Goal: Ask a question

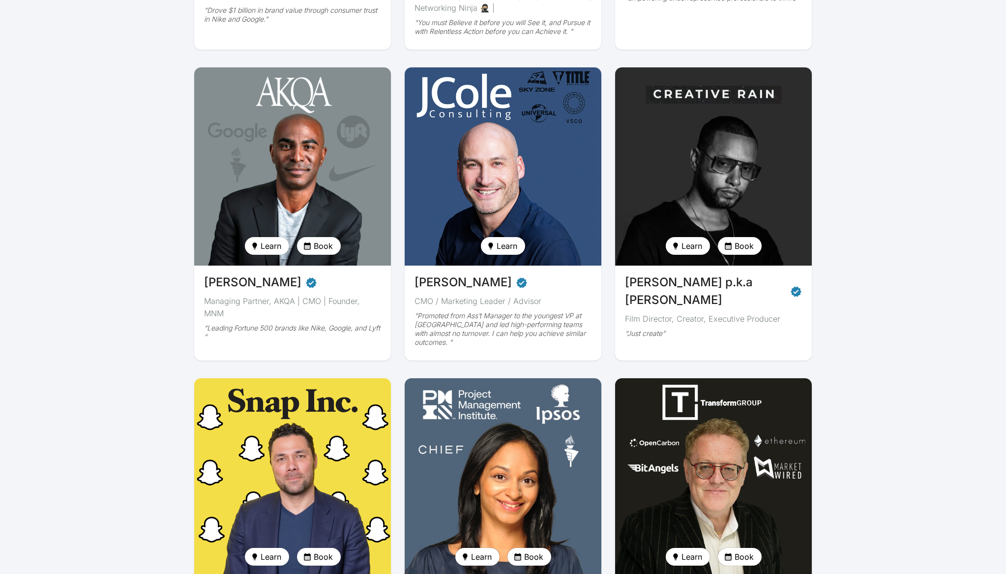
scroll to position [45, 0]
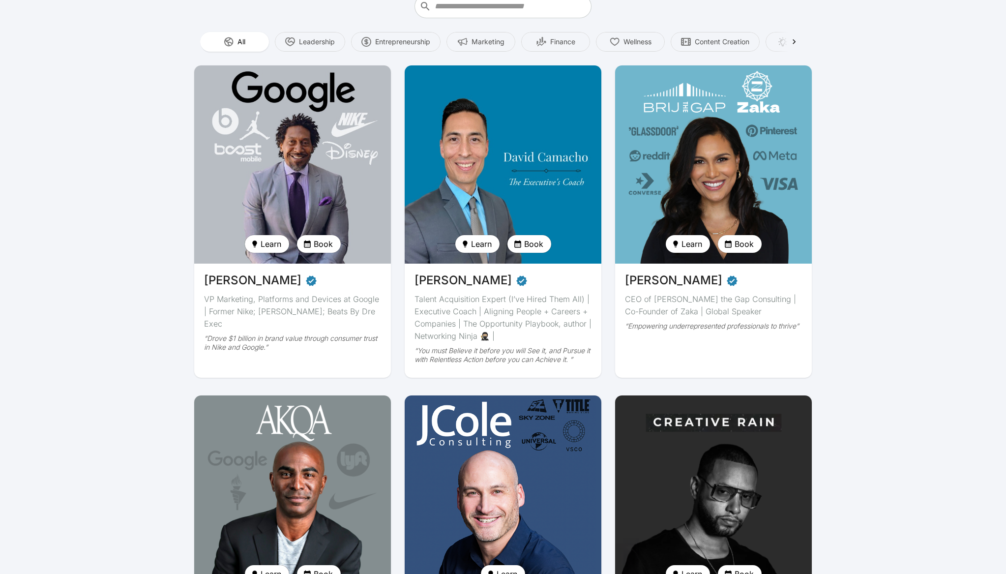
drag, startPoint x: 515, startPoint y: 119, endPoint x: 556, endPoint y: 123, distance: 41.5
click at [516, 119] on img at bounding box center [503, 164] width 203 height 204
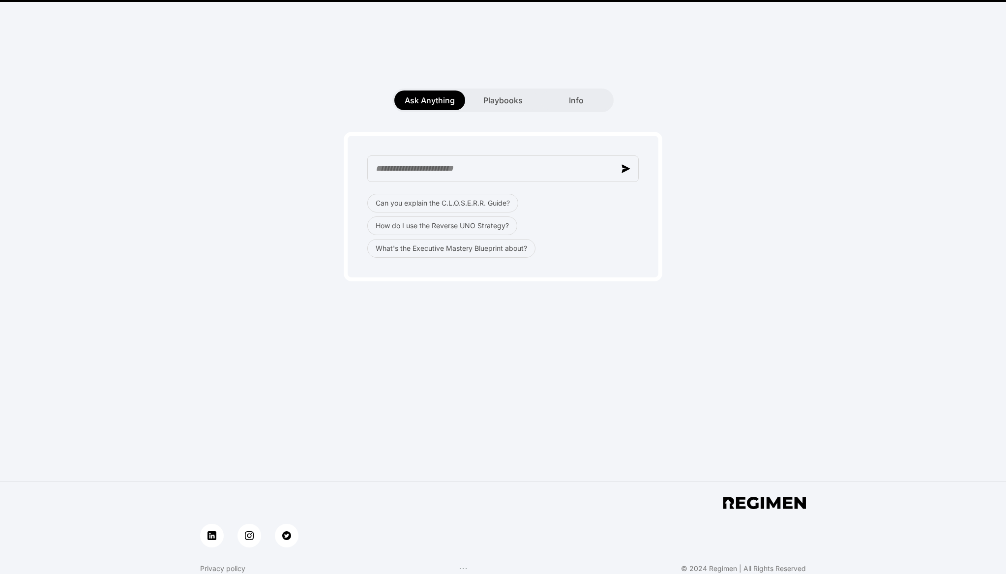
scroll to position [191, 0]
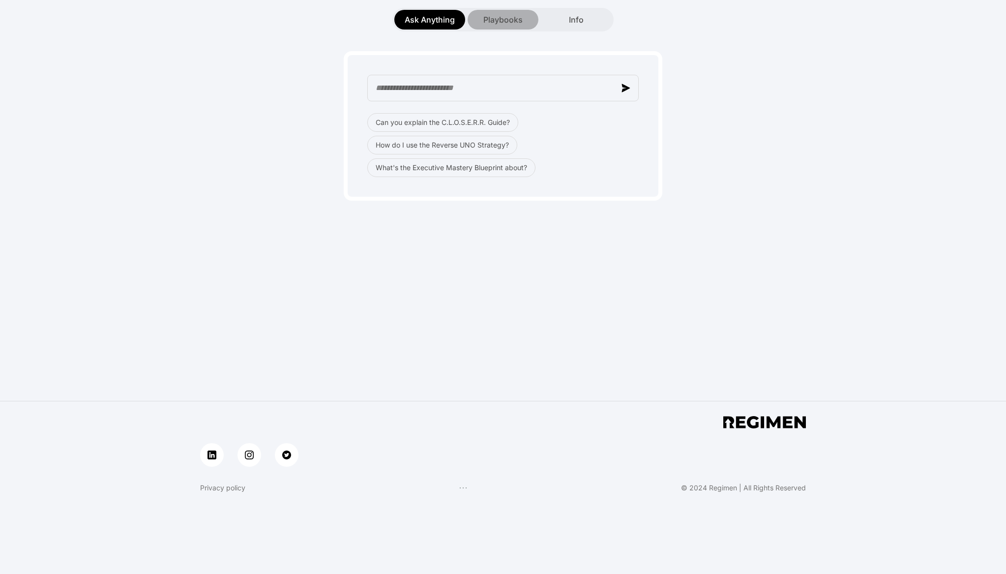
click at [477, 28] on div "Playbooks" at bounding box center [503, 20] width 71 height 20
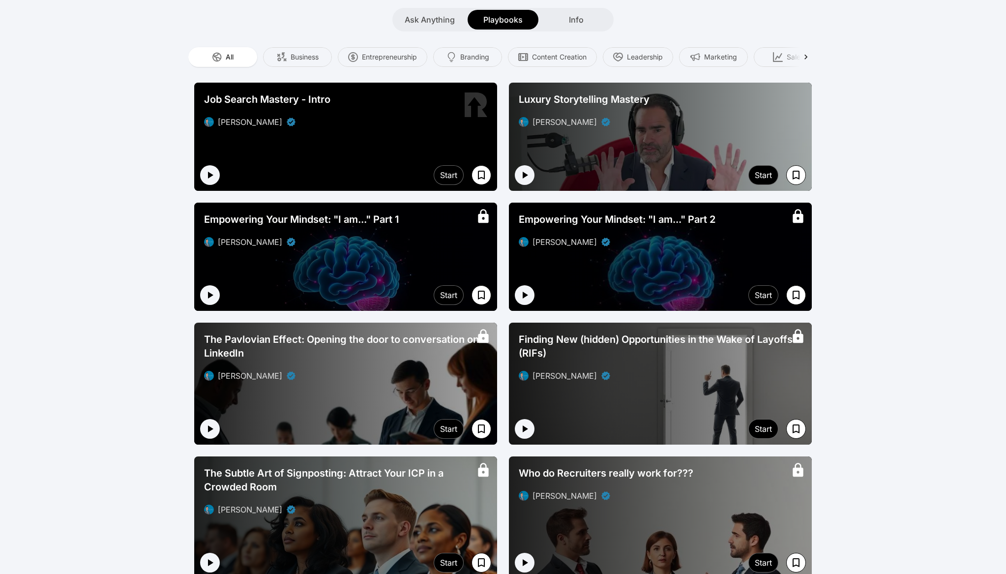
click at [568, 30] on div "Ask Anything Playbooks Info" at bounding box center [502, 20] width 221 height 24
click at [577, 28] on div "Info" at bounding box center [576, 20] width 71 height 20
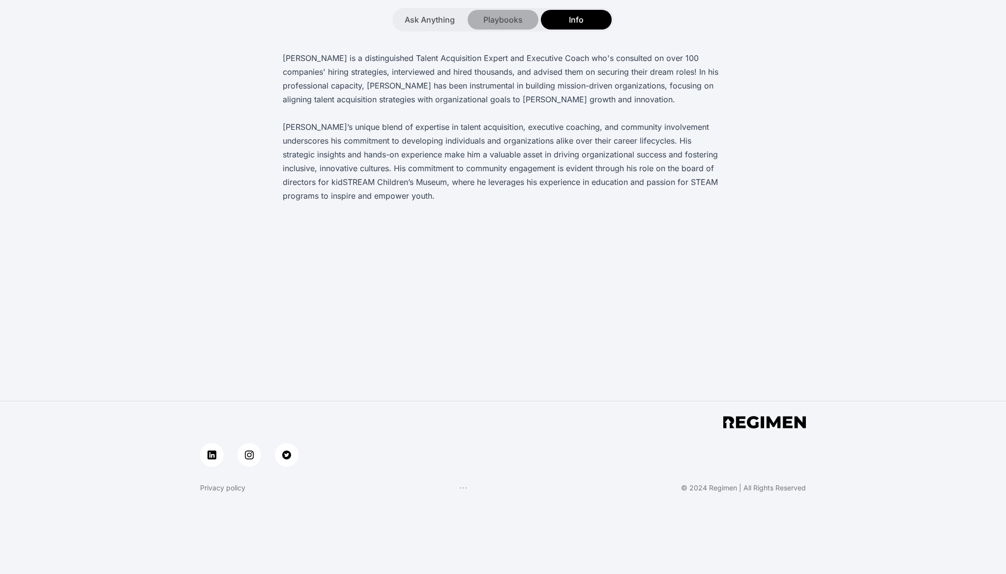
drag, startPoint x: 499, startPoint y: 26, endPoint x: 488, endPoint y: 26, distance: 10.8
click at [497, 26] on div "Playbooks" at bounding box center [503, 20] width 71 height 20
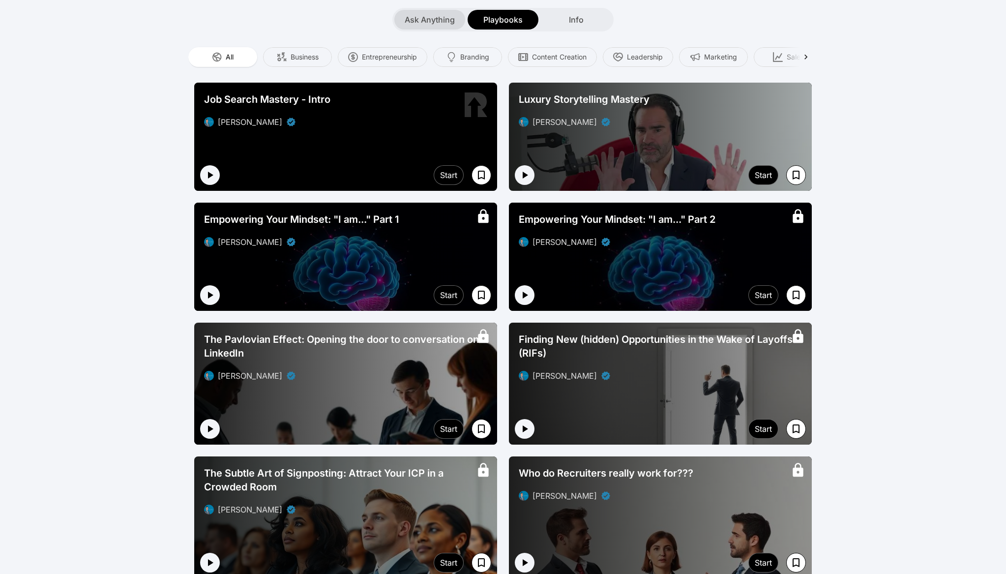
click at [444, 19] on span "Ask Anything" at bounding box center [430, 20] width 50 height 12
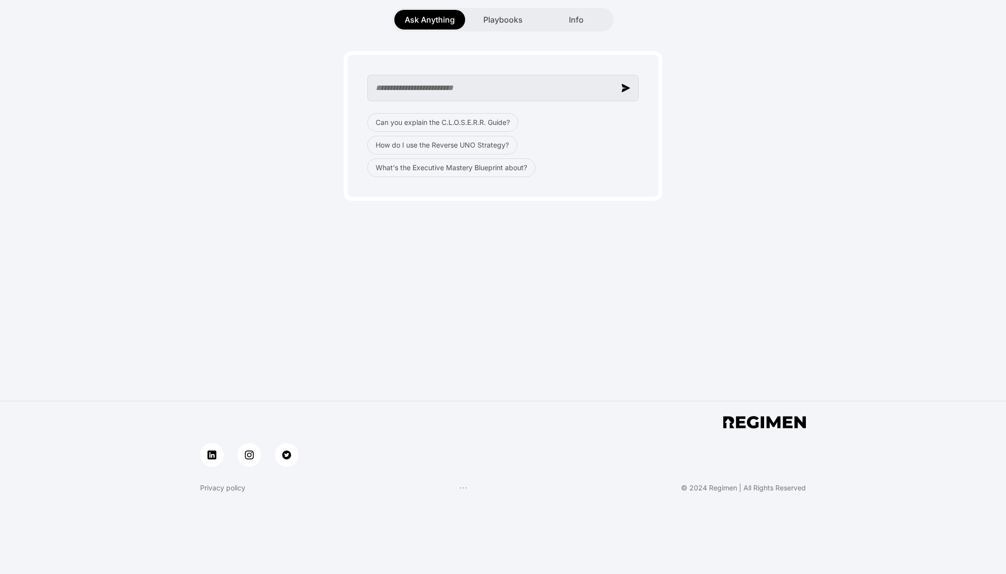
click at [614, 92] on input "text" at bounding box center [502, 88] width 271 height 27
click at [623, 92] on img "button" at bounding box center [625, 88] width 9 height 9
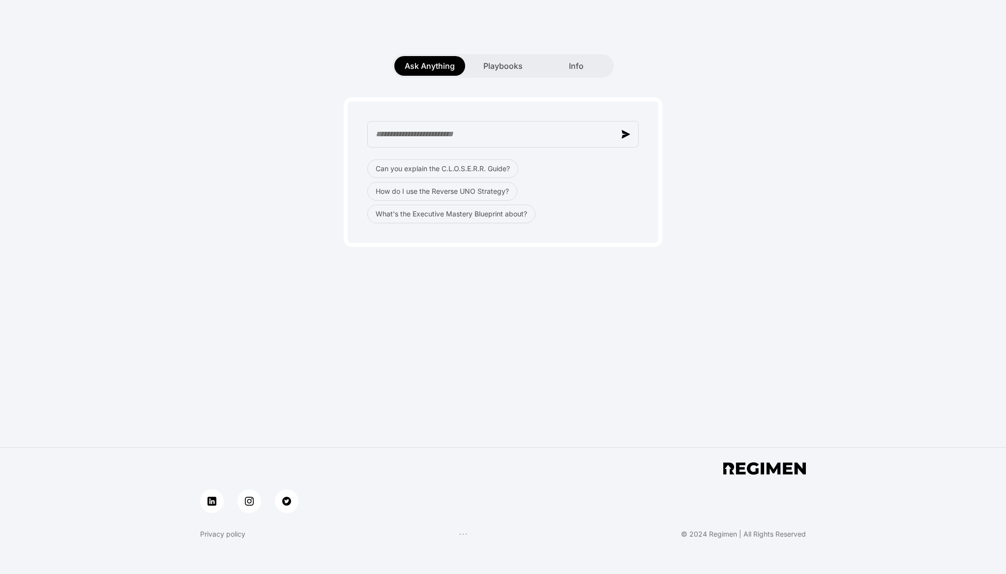
scroll to position [7, 0]
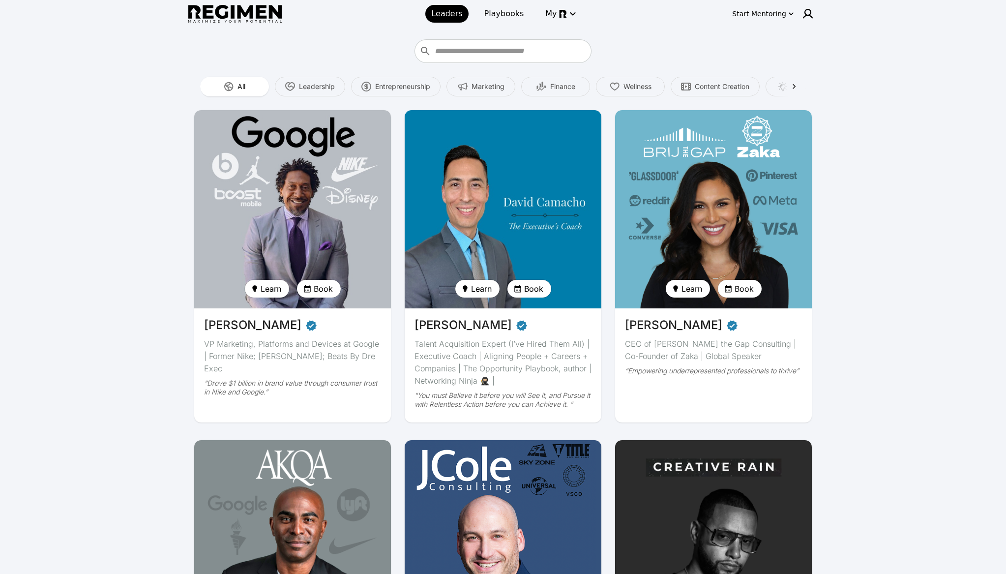
click at [263, 15] on img at bounding box center [234, 14] width 93 height 18
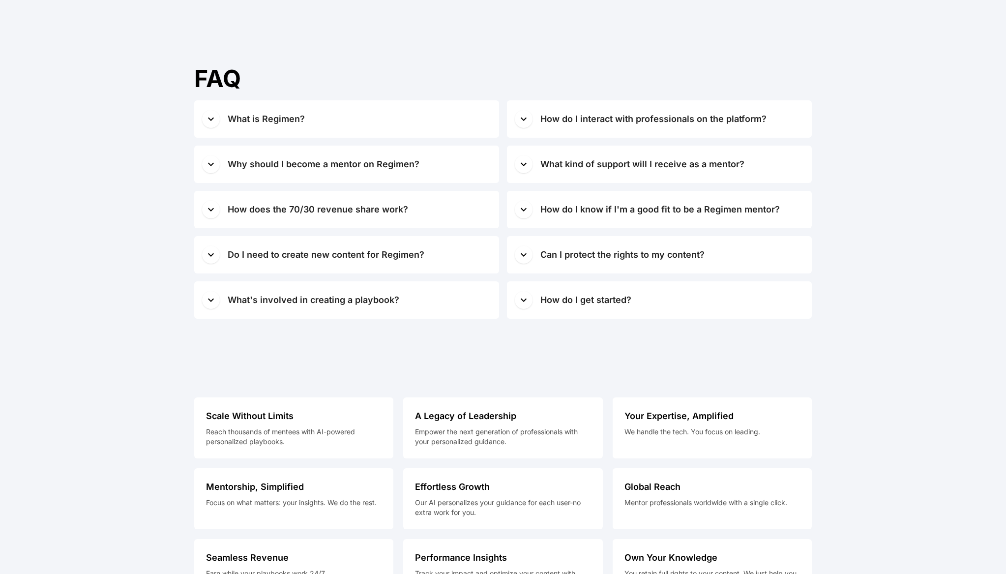
scroll to position [5162, 0]
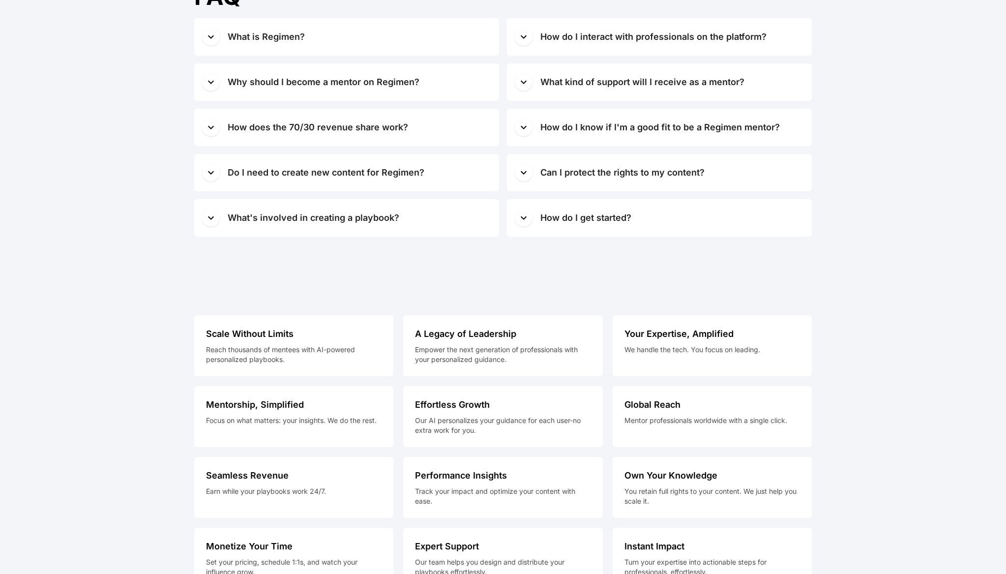
click at [279, 230] on button "What's involved in creating a playbook?" at bounding box center [346, 217] width 305 height 37
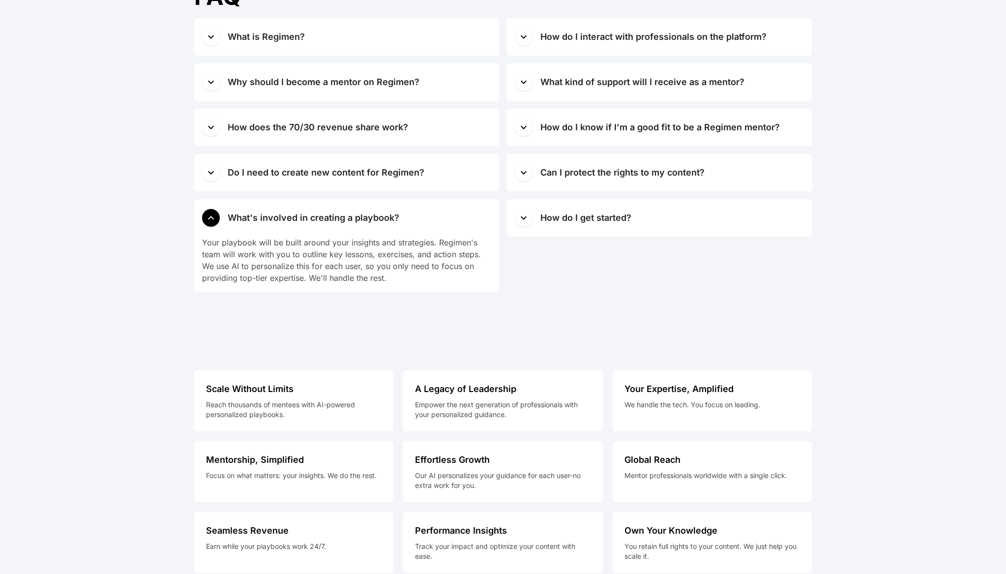
click at [278, 169] on div "Do I need to create new content for Regimen?" at bounding box center [326, 173] width 197 height 14
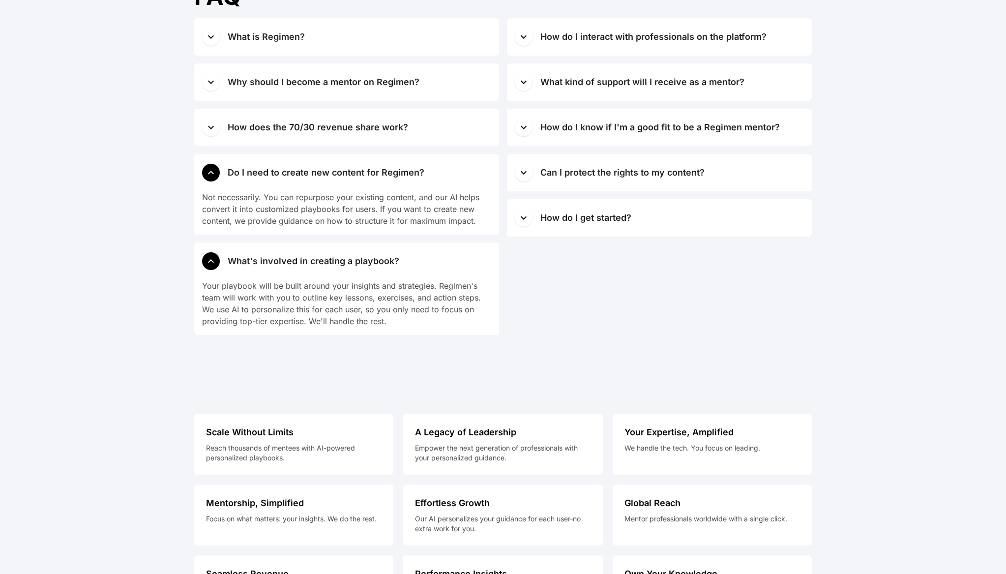
click at [282, 133] on div "How does the 70/30 revenue share work?" at bounding box center [318, 127] width 180 height 14
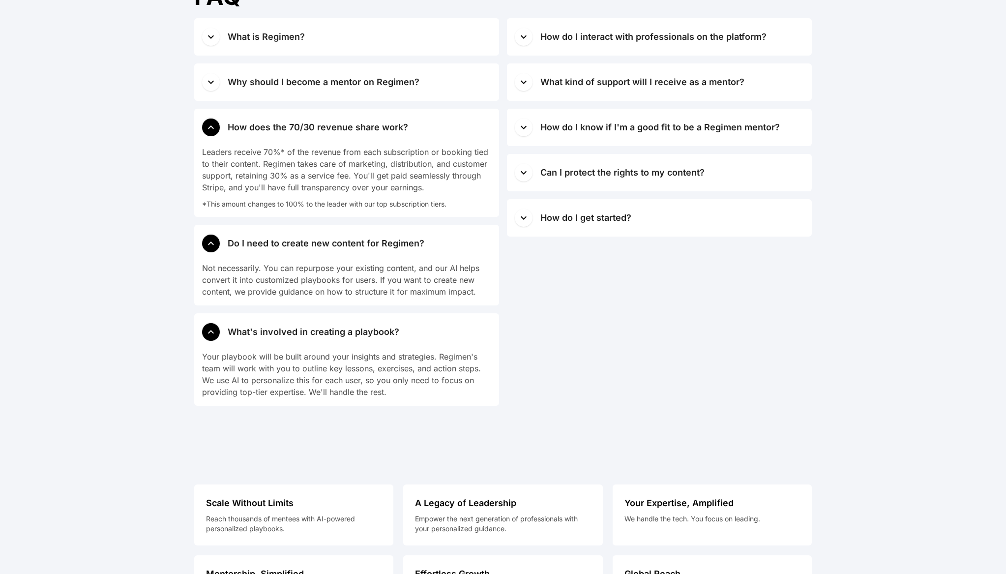
click at [279, 88] on div "Why should I become a mentor on Regimen?" at bounding box center [324, 82] width 192 height 14
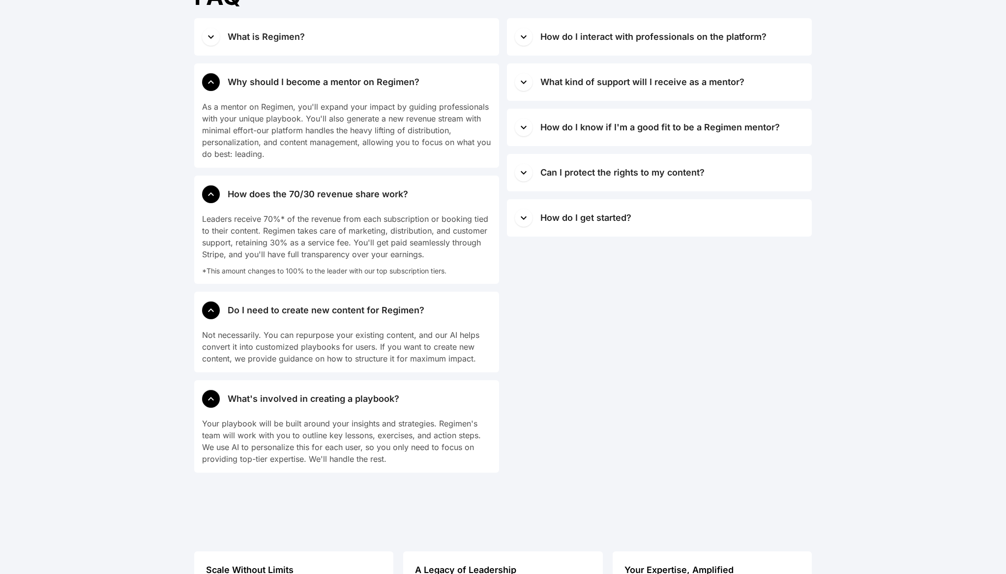
click at [282, 41] on div "What is Regimen?" at bounding box center [266, 37] width 77 height 14
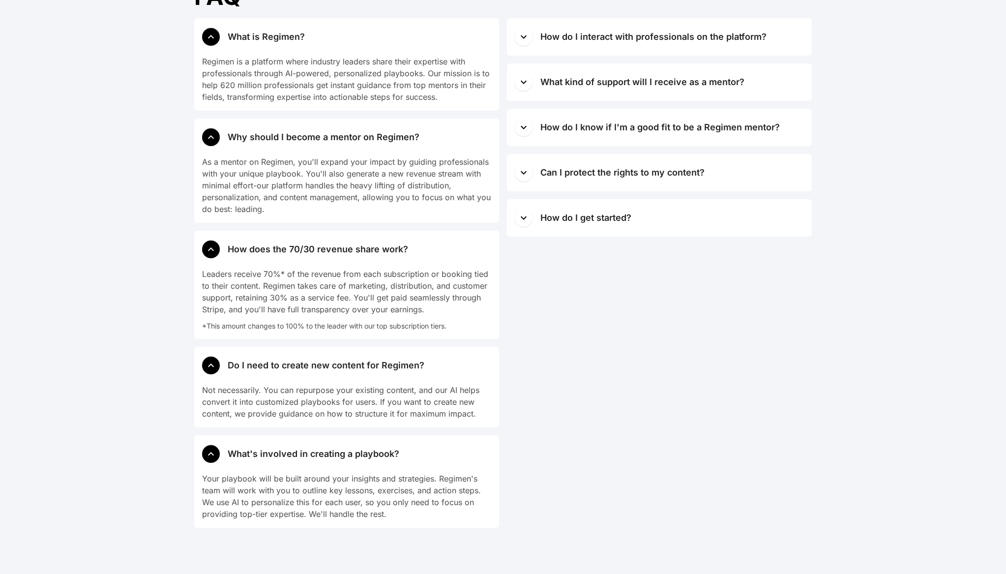
click at [554, 201] on button "How do I get started?" at bounding box center [659, 217] width 305 height 37
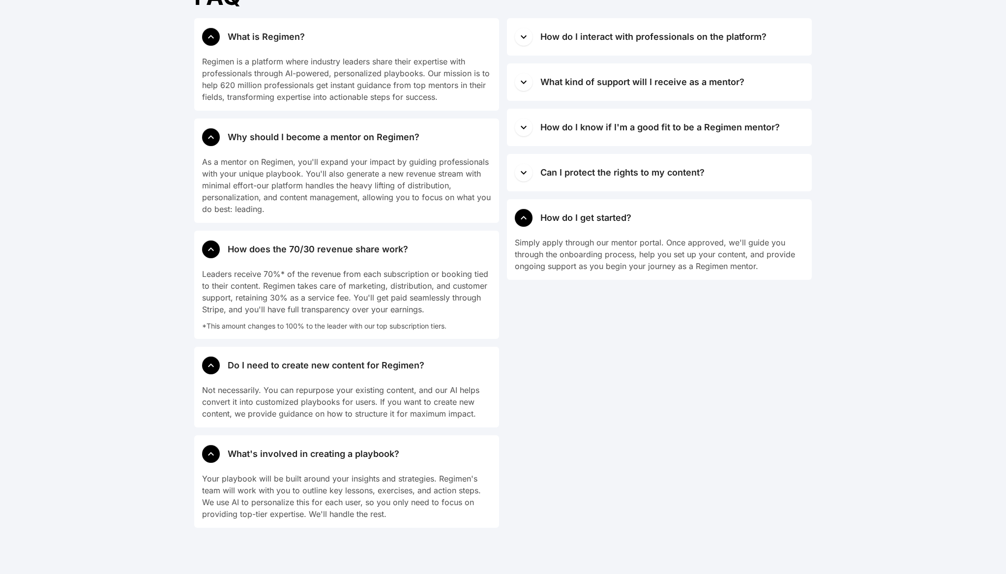
click at [569, 174] on div "Can I protect the rights to my content?" at bounding box center [622, 173] width 164 height 14
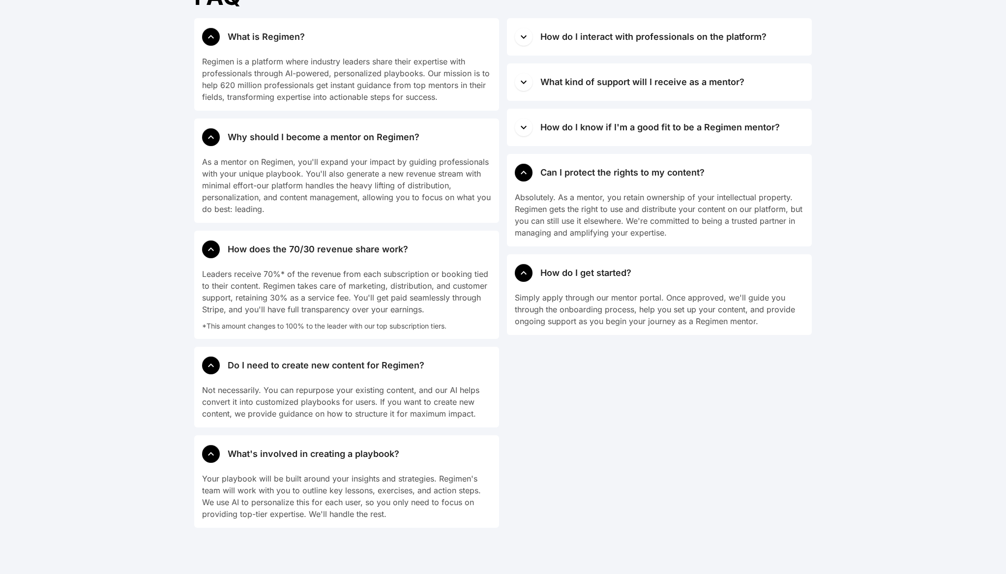
drag, startPoint x: 556, startPoint y: 122, endPoint x: 553, endPoint y: 87, distance: 35.6
click at [557, 122] on div "How do I know if I'm a good fit to be a Regimen mentor?" at bounding box center [659, 127] width 239 height 14
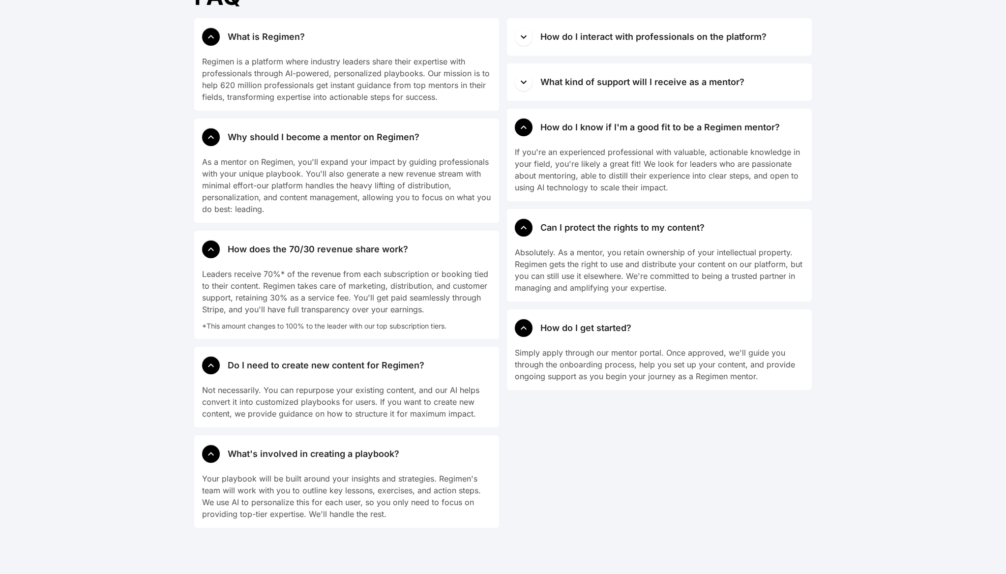
click at [553, 83] on div "What kind of support will I receive as a mentor?" at bounding box center [642, 82] width 204 height 14
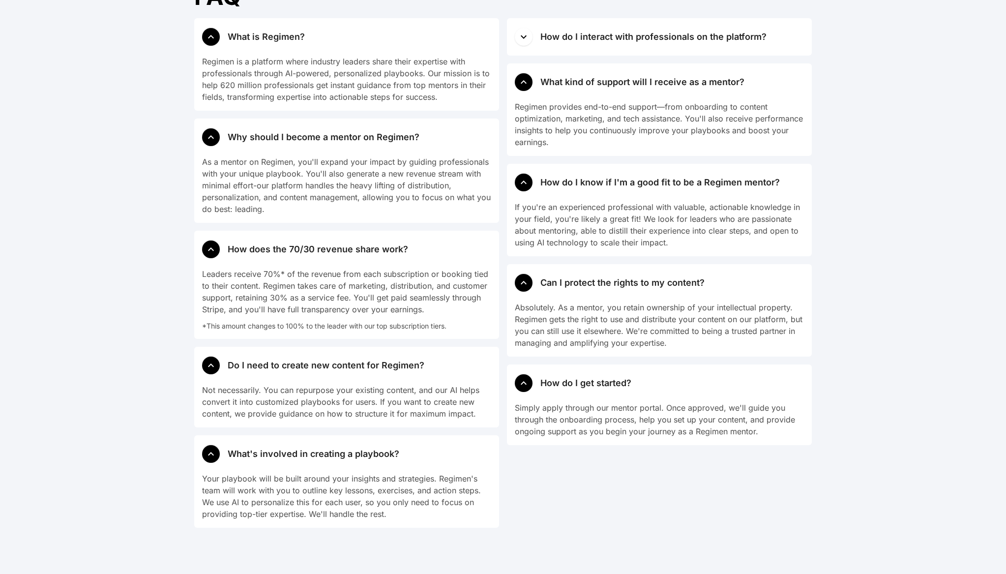
click at [540, 30] on button "How do I interact with professionals on the platform?" at bounding box center [659, 36] width 305 height 37
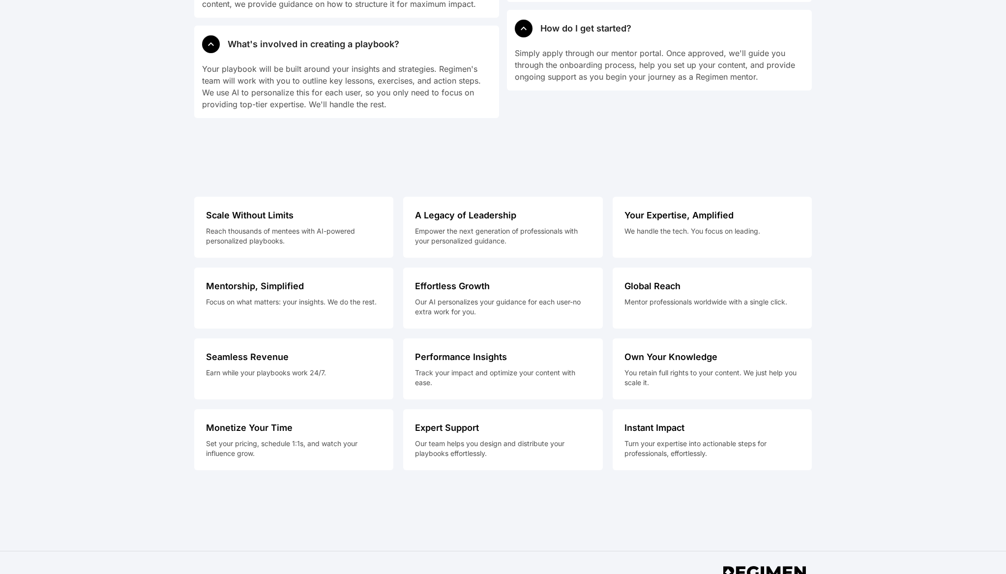
scroll to position [5648, 0]
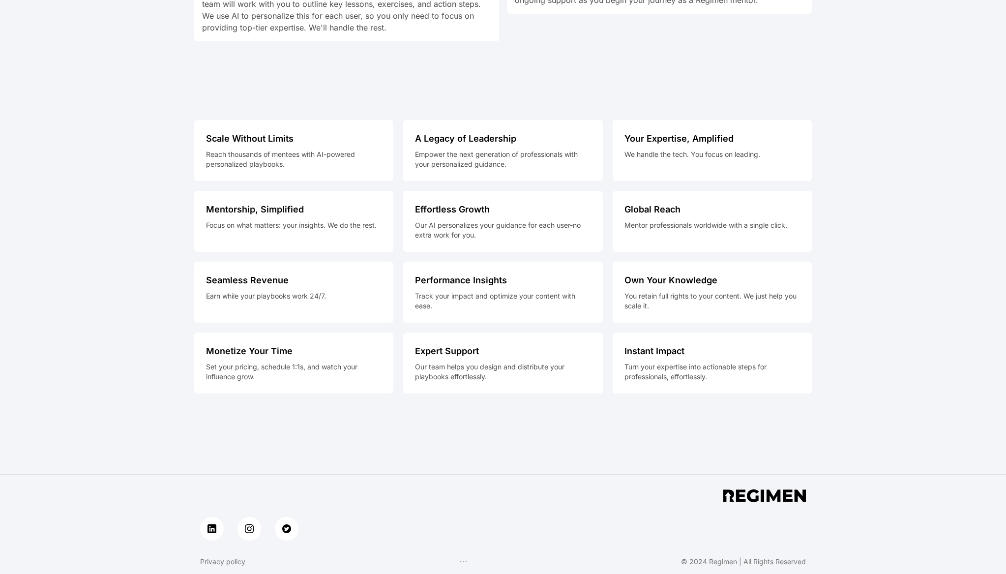
click at [277, 292] on div "Earn while your playbooks work 24/7." at bounding box center [293, 296] width 175 height 10
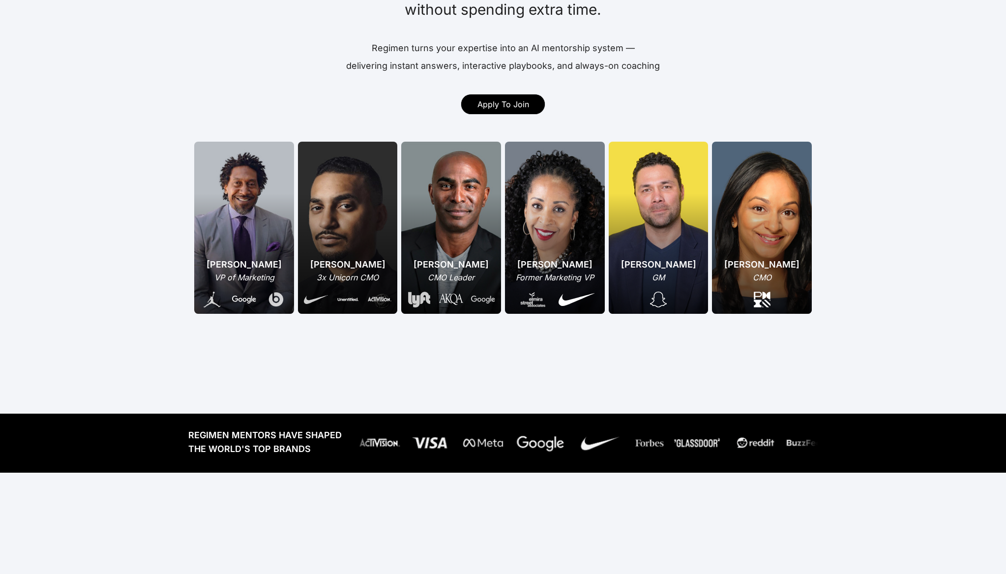
scroll to position [0, 0]
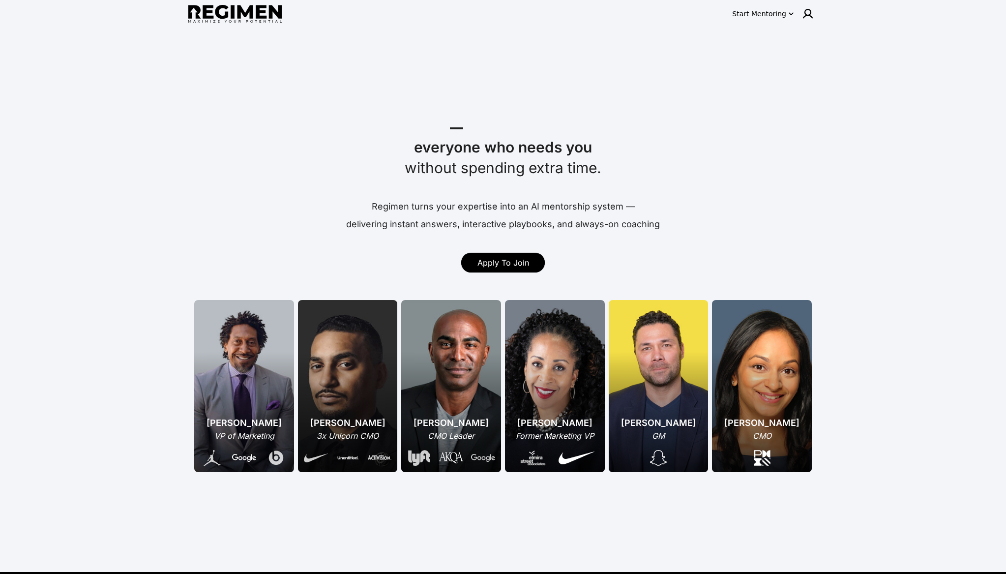
click at [781, 16] on div "Start Mentoring" at bounding box center [759, 14] width 54 height 10
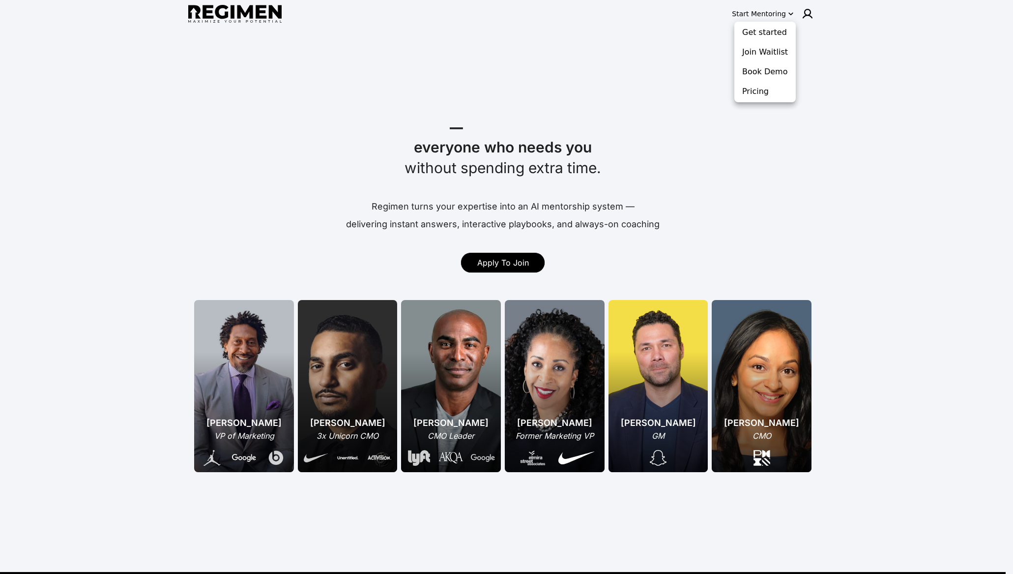
click at [703, 103] on div at bounding box center [506, 287] width 1013 height 574
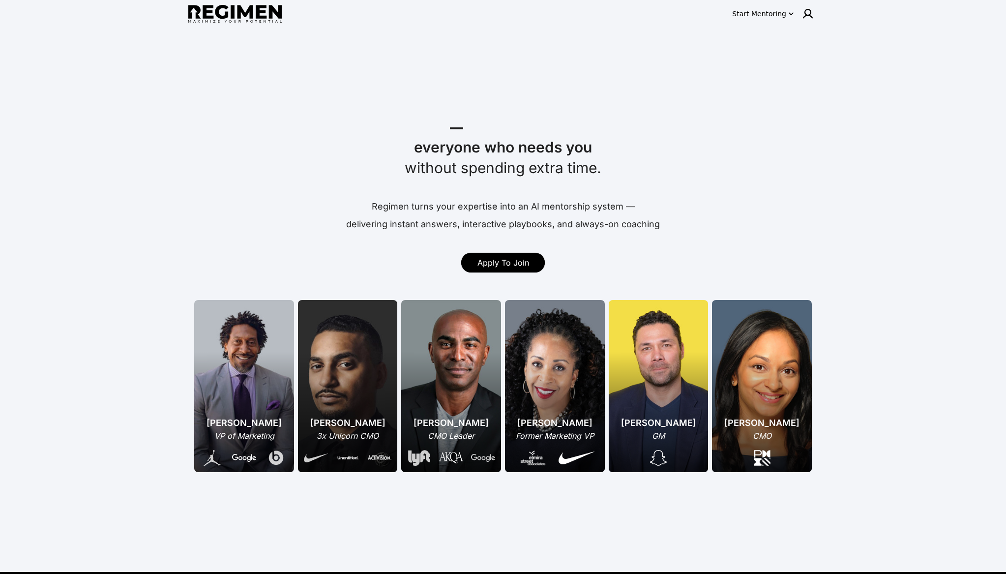
click at [777, 9] on div "Start Mentoring" at bounding box center [759, 14] width 54 height 10
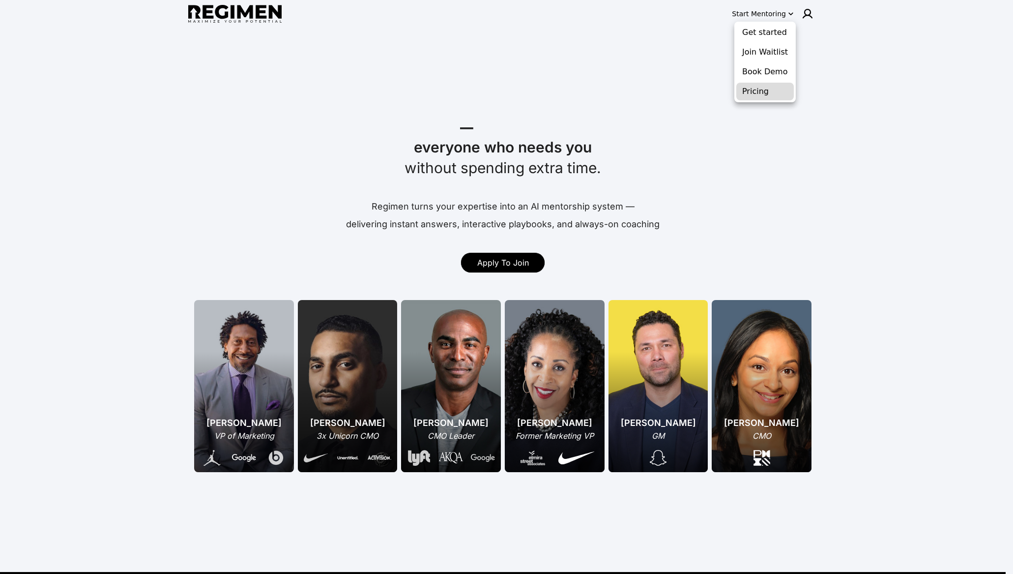
click at [760, 95] on button "Pricing" at bounding box center [765, 92] width 58 height 18
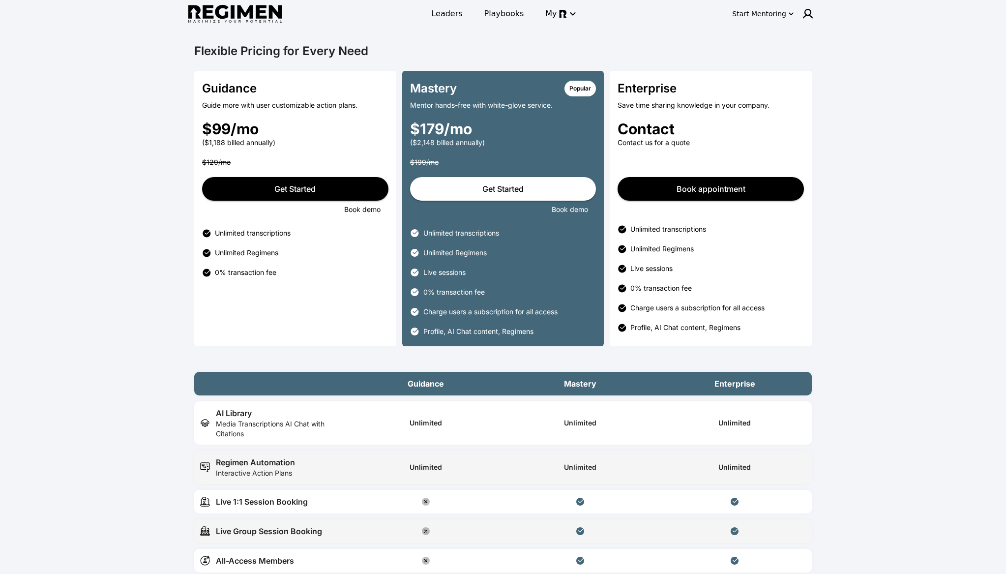
click at [763, 16] on div "Start Mentoring" at bounding box center [759, 14] width 54 height 10
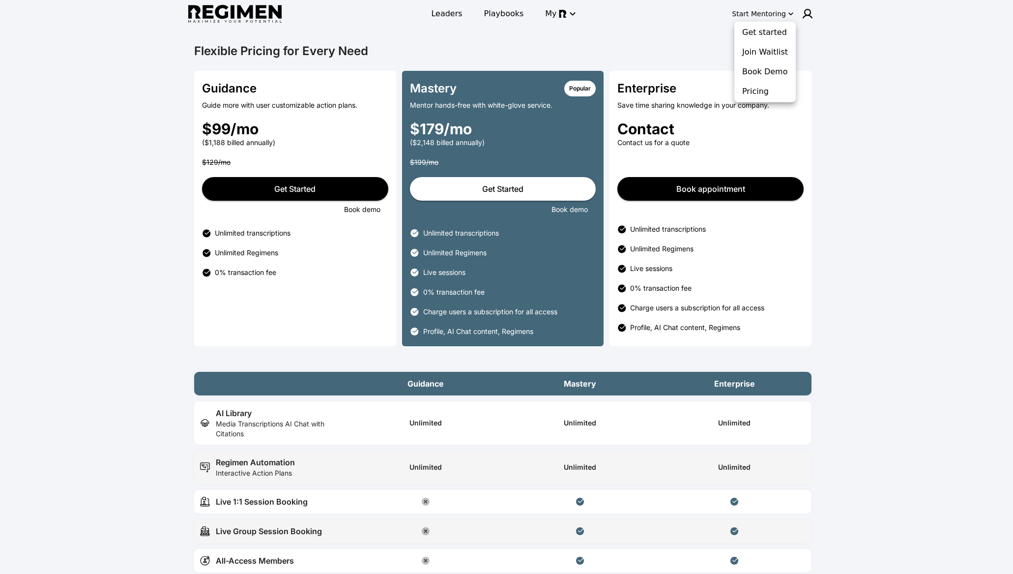
click at [863, 37] on div at bounding box center [506, 287] width 1013 height 574
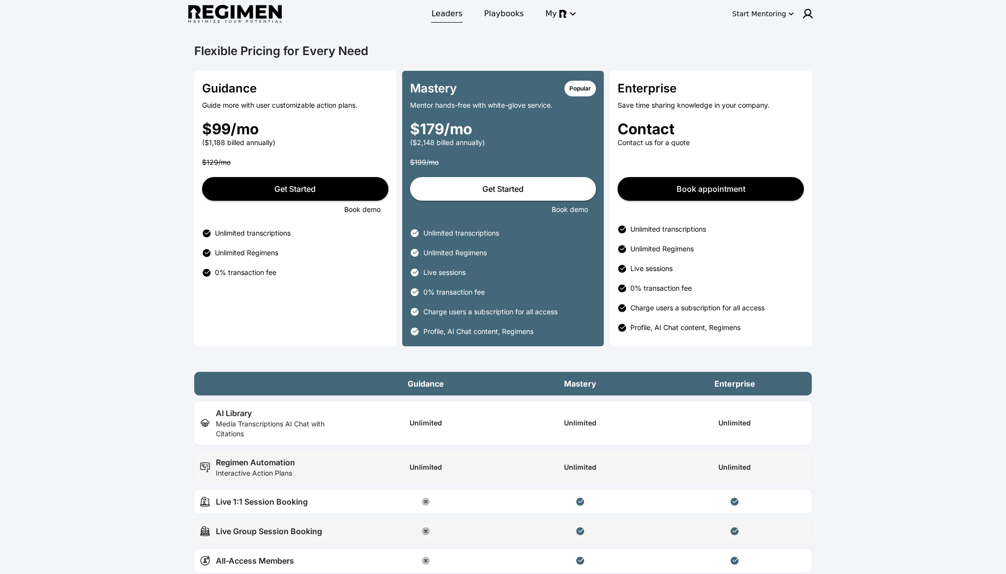
click at [444, 13] on span "Leaders" at bounding box center [446, 14] width 31 height 12
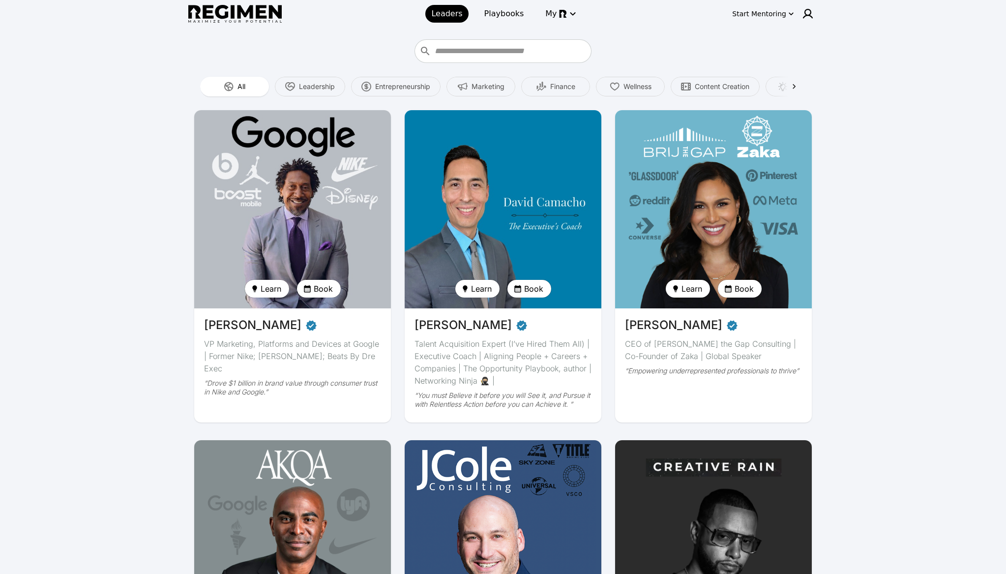
click at [460, 231] on img at bounding box center [503, 209] width 203 height 204
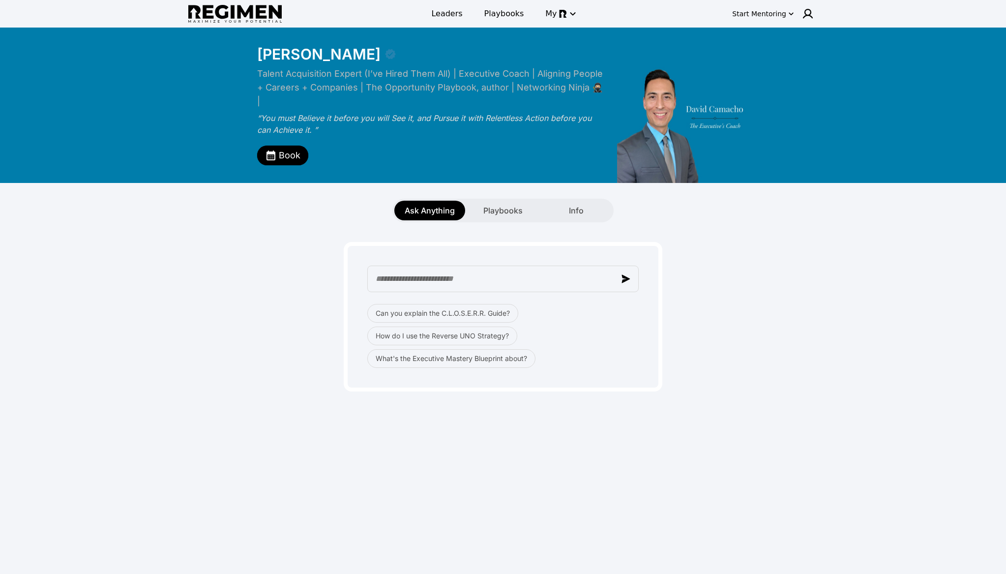
click at [753, 381] on div "Can you explain the C.L.O.S.E.R.R. Guide? How do I use the Reverse UNO Strategy…" at bounding box center [502, 306] width 617 height 169
click at [508, 204] on div "Playbooks" at bounding box center [503, 211] width 71 height 20
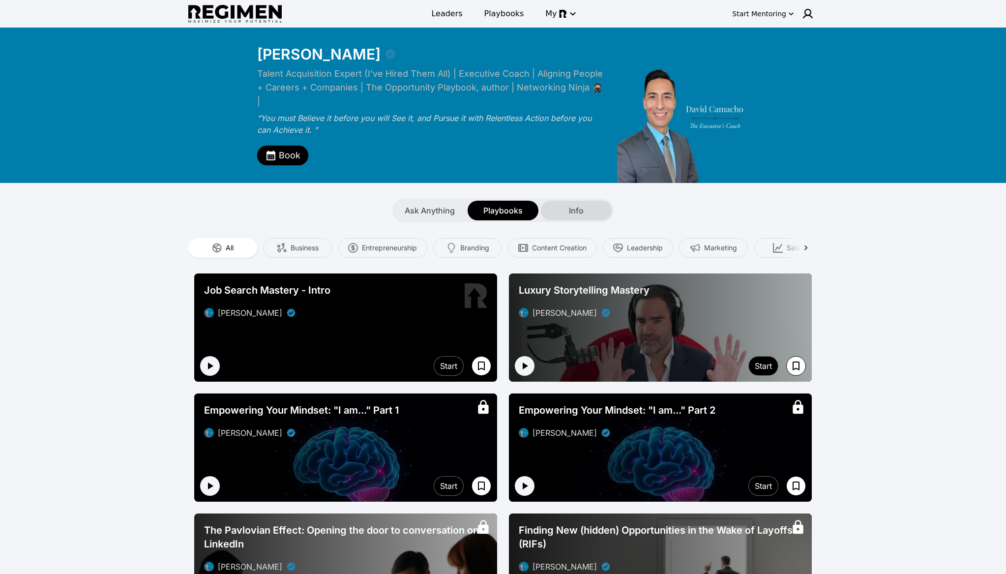
click at [586, 204] on div "Info" at bounding box center [576, 211] width 71 height 20
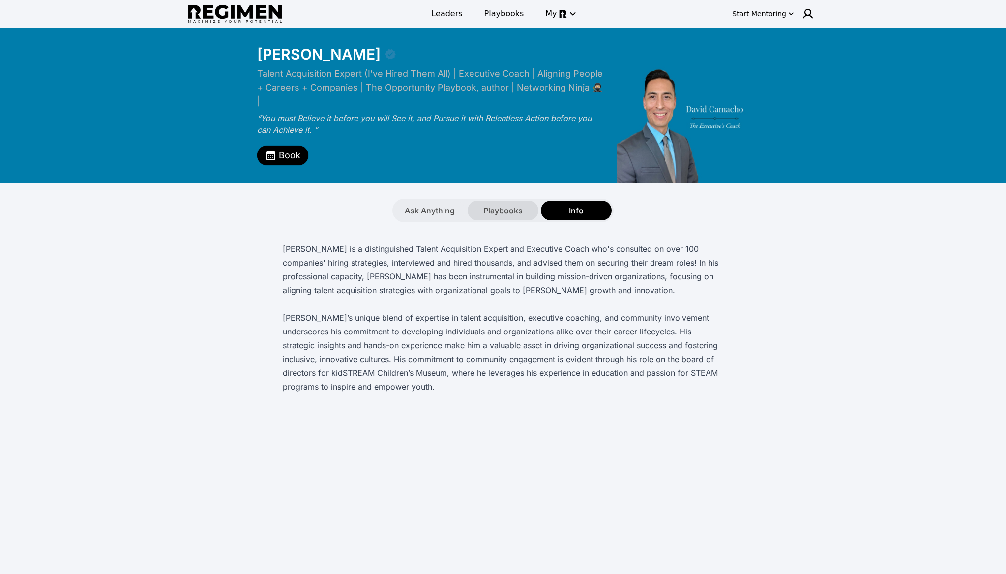
click at [494, 218] on div "Playbooks" at bounding box center [503, 211] width 71 height 20
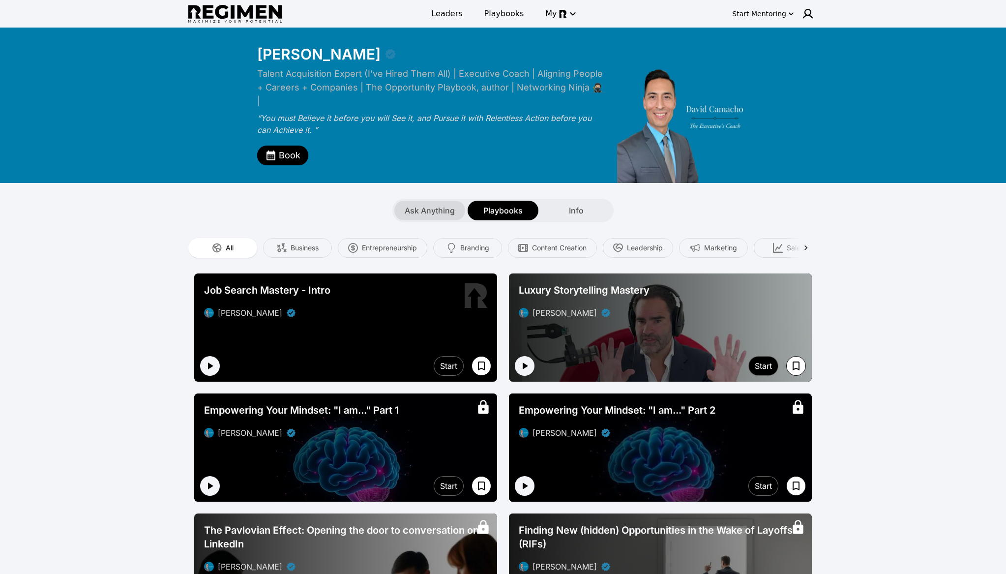
click at [418, 216] on div "Ask Anything" at bounding box center [429, 211] width 71 height 20
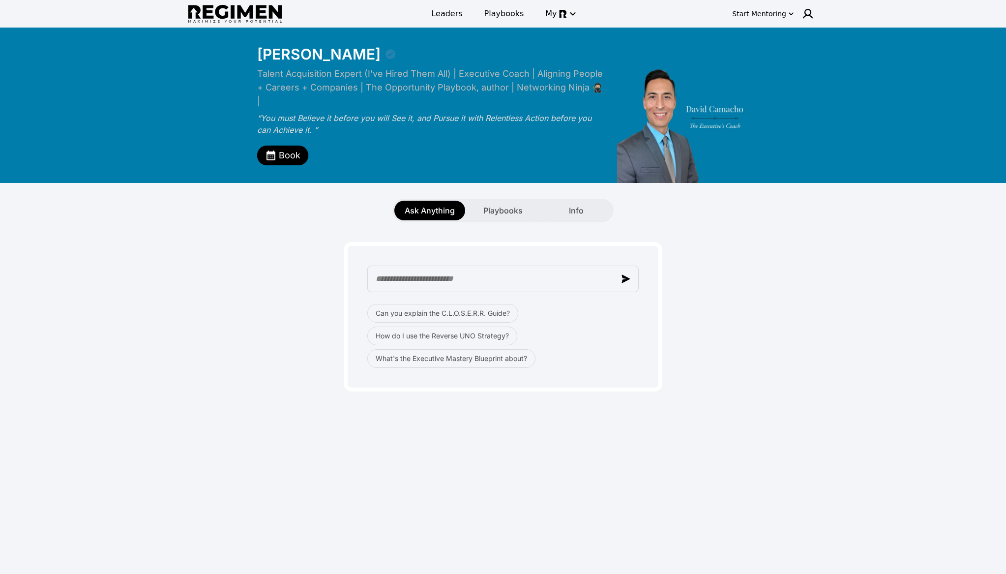
click at [463, 323] on div "Can you explain the C.L.O.S.E.R.R. Guide? How do I use the Reverse UNO Strategy…" at bounding box center [502, 336] width 271 height 64
click at [466, 317] on button "Can you explain the C.L.O.S.E.R.R. Guide?" at bounding box center [442, 313] width 151 height 19
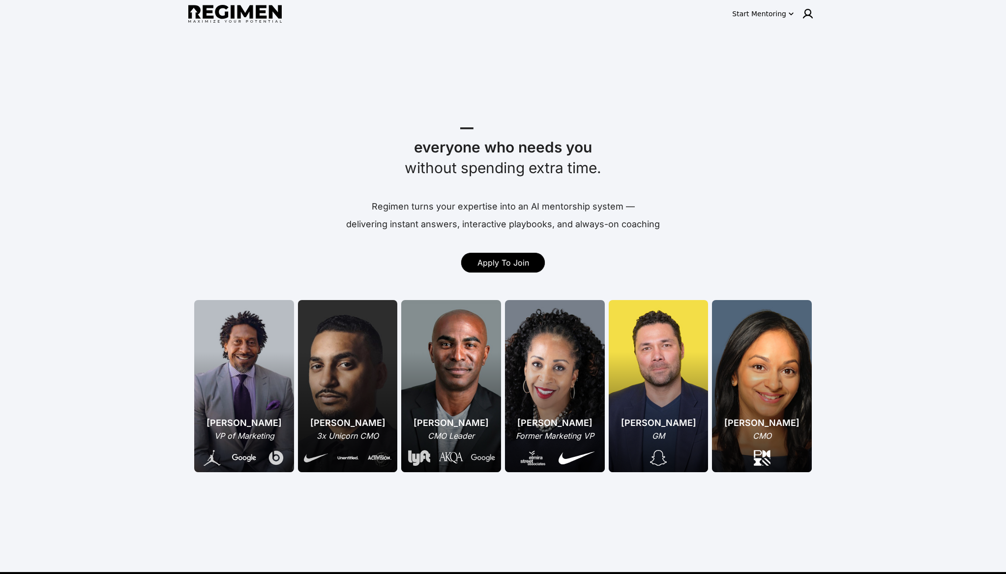
click at [534, 145] on div "everyone who needs you" at bounding box center [503, 147] width 610 height 20
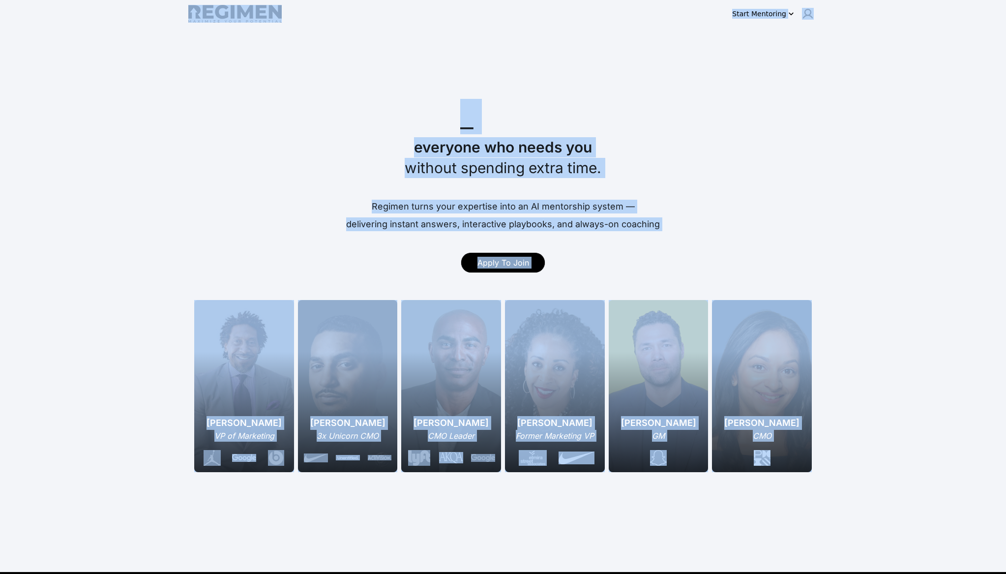
copy body "Lorem Ipsumdolo Sitame Conse Adipi _ elitsedd eiu tempo inc utlabor etdolore ma…"
